Goal: Download file/media

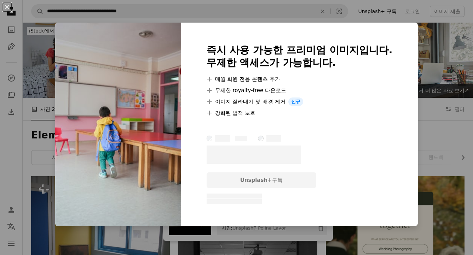
scroll to position [2470, 0]
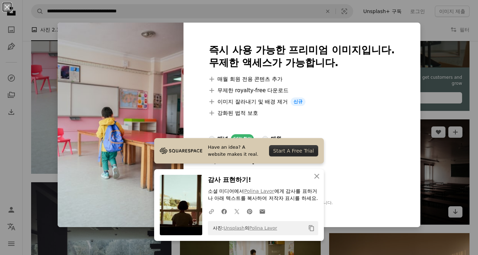
click at [443, 112] on div "An X shape 즉시 사용 가능한 프리미엄 이미지입니다. 무제한 액세스가 가능합니다. A plus sign 매월 회원 전용 콘텐츠 추가 A…" at bounding box center [239, 127] width 478 height 255
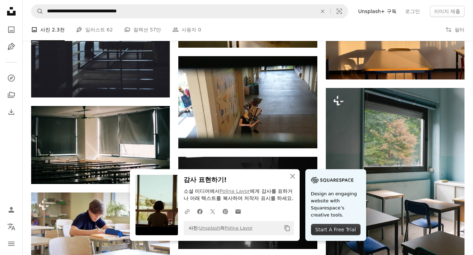
scroll to position [2701, 0]
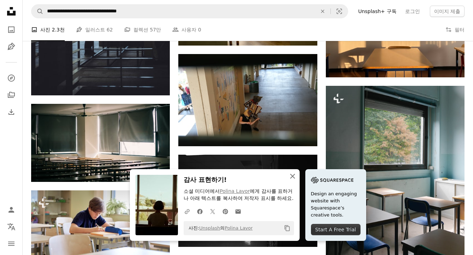
click at [292, 174] on icon "An X shape" at bounding box center [292, 176] width 8 height 8
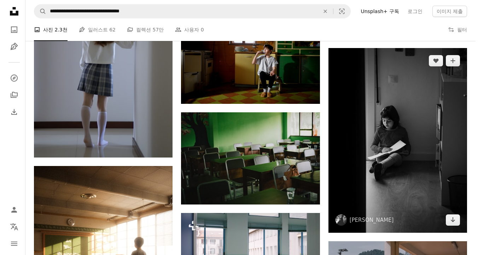
scroll to position [422, 0]
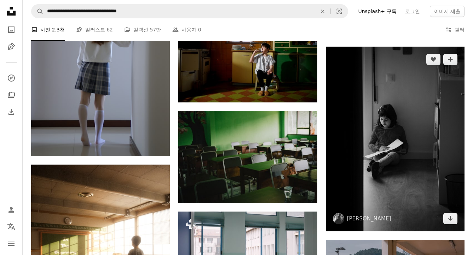
click at [411, 161] on img at bounding box center [395, 139] width 139 height 185
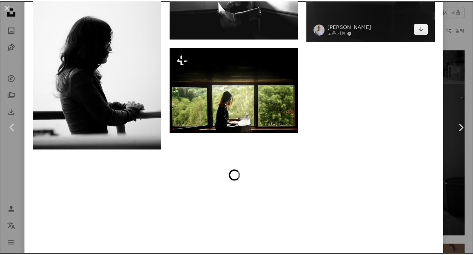
scroll to position [1402, 0]
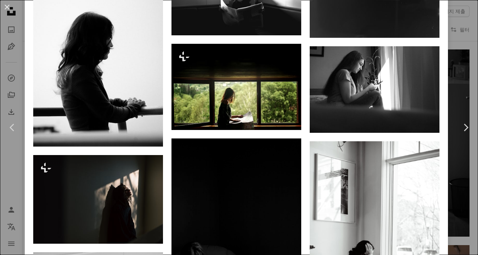
click at [456, 79] on div "An X shape Chevron left Chevron right [PERSON_NAME] xavi_cabrera A heart A plus…" at bounding box center [239, 127] width 478 height 255
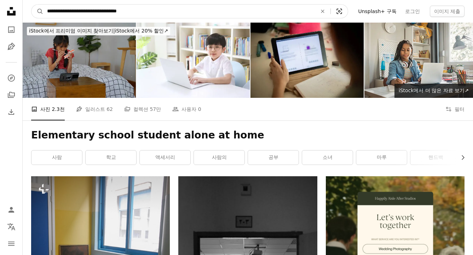
click at [347, 11] on icon "Visual search" at bounding box center [339, 11] width 17 height 7
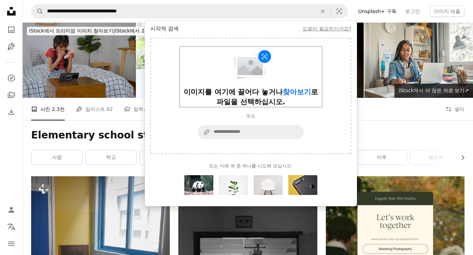
click at [250, 103] on div "이미지를 여기에 끌어다 놓거나 찾아보기 로 파일을 선택하십시오." at bounding box center [250, 97] width 141 height 20
click at [283, 93] on span "찾아보기" at bounding box center [297, 92] width 28 height 8
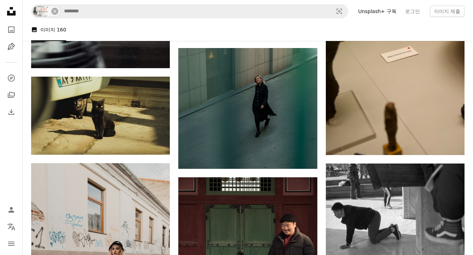
scroll to position [231, 0]
